Goal: Entertainment & Leisure: Consume media (video, audio)

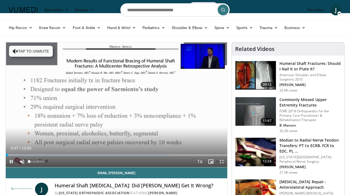
click at [22, 161] on span "Video Player" at bounding box center [22, 161] width 11 height 11
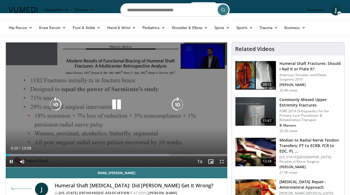
click at [120, 102] on icon "Video Player" at bounding box center [116, 104] width 15 height 15
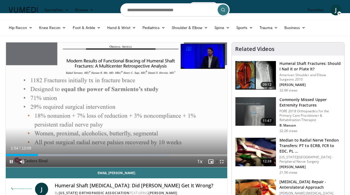
click at [221, 161] on span "Video Player" at bounding box center [221, 161] width 11 height 11
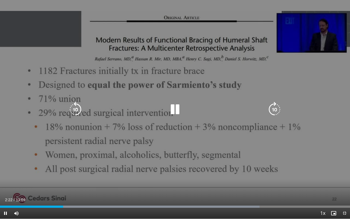
click at [75, 109] on icon "Video Player" at bounding box center [75, 109] width 15 height 15
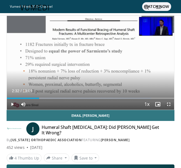
click at [13, 104] on span "Video Player" at bounding box center [12, 104] width 11 height 11
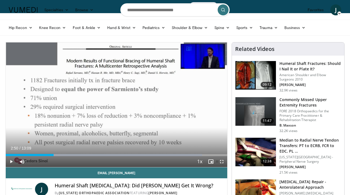
click at [12, 162] on span "Video Player" at bounding box center [11, 161] width 11 height 11
click at [222, 162] on span "Video Player" at bounding box center [221, 161] width 11 height 11
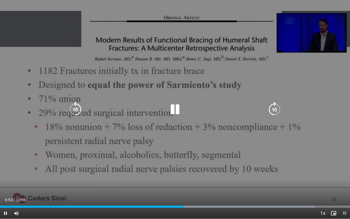
click at [78, 109] on icon "Video Player" at bounding box center [75, 109] width 15 height 15
click at [73, 111] on icon "Video Player" at bounding box center [75, 109] width 15 height 15
click at [173, 112] on icon "Video Player" at bounding box center [174, 109] width 15 height 15
click at [176, 109] on icon "Video Player" at bounding box center [174, 109] width 15 height 15
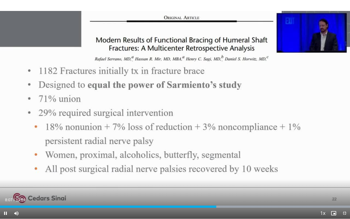
click at [342, 195] on span "Video Player" at bounding box center [344, 213] width 11 height 11
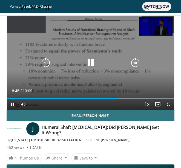
click at [47, 63] on icon "Video Player" at bounding box center [45, 62] width 11 height 11
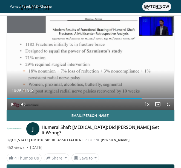
click at [169, 104] on span "Video Player" at bounding box center [168, 104] width 11 height 11
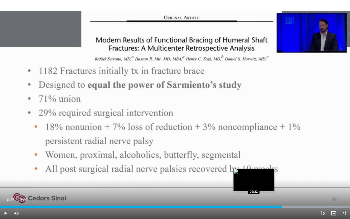
click at [254, 195] on div "Progress Bar" at bounding box center [254, 207] width 1 height 2
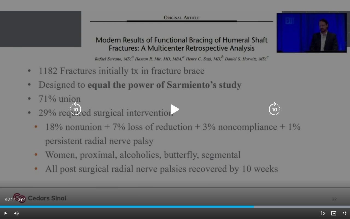
click at [173, 109] on icon "Video Player" at bounding box center [174, 109] width 15 height 15
click at [76, 112] on icon "Video Player" at bounding box center [75, 109] width 15 height 15
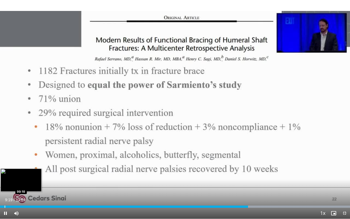
click at [5, 195] on div "Progress Bar" at bounding box center [5, 207] width 1 height 2
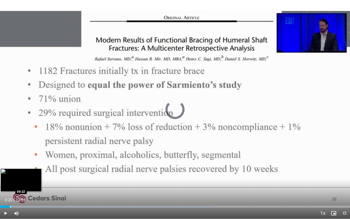
click at [10, 195] on div "Progress Bar" at bounding box center [10, 207] width 1 height 2
click at [12, 195] on div "Progress Bar" at bounding box center [11, 207] width 1 height 2
click at [14, 195] on div "Progress Bar" at bounding box center [14, 207] width 1 height 2
click at [16, 195] on div "Progress Bar" at bounding box center [16, 207] width 1 height 2
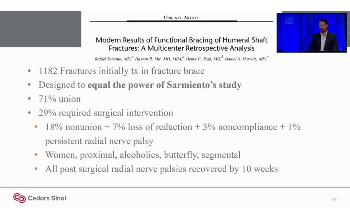
click at [19, 195] on video-js "**********" at bounding box center [175, 109] width 350 height 219
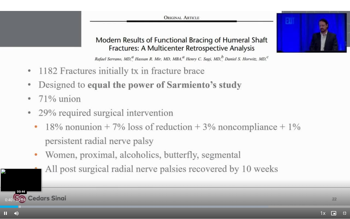
click at [20, 195] on div "Progress Bar" at bounding box center [20, 207] width 1 height 2
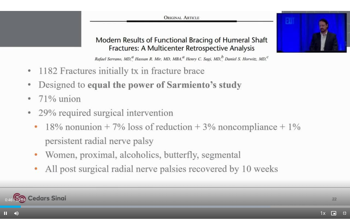
click at [5, 195] on span "Video Player" at bounding box center [5, 213] width 11 height 11
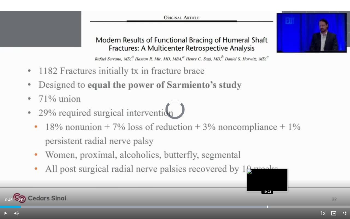
click at [268, 195] on div "Progress Bar" at bounding box center [267, 207] width 1 height 2
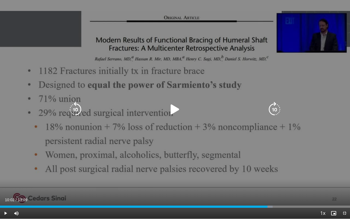
click at [174, 106] on icon "Video Player" at bounding box center [174, 109] width 15 height 15
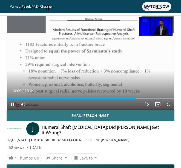
click at [14, 104] on span "Video Player" at bounding box center [12, 104] width 11 height 11
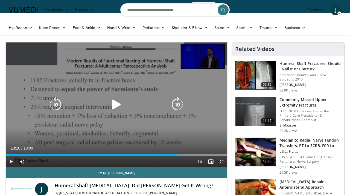
click at [114, 105] on icon "Video Player" at bounding box center [116, 104] width 15 height 15
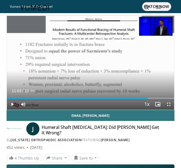
click at [170, 105] on span "Video Player" at bounding box center [168, 104] width 11 height 11
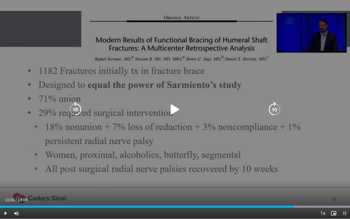
click at [176, 108] on icon "Video Player" at bounding box center [174, 109] width 15 height 15
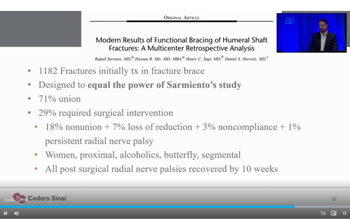
click at [345, 195] on span "Video Player" at bounding box center [344, 213] width 11 height 11
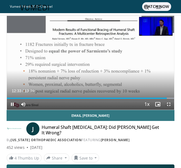
click at [12, 105] on span "Video Player" at bounding box center [12, 104] width 11 height 11
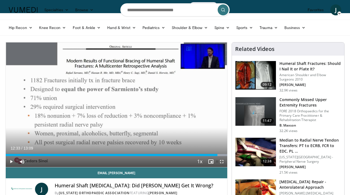
click at [9, 161] on span "Video Player" at bounding box center [11, 161] width 11 height 11
click at [224, 161] on span "Video Player" at bounding box center [221, 161] width 11 height 11
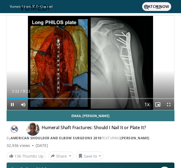
click at [10, 105] on span "Video Player" at bounding box center [12, 104] width 11 height 11
